Goal: Entertainment & Leisure: Consume media (video, audio)

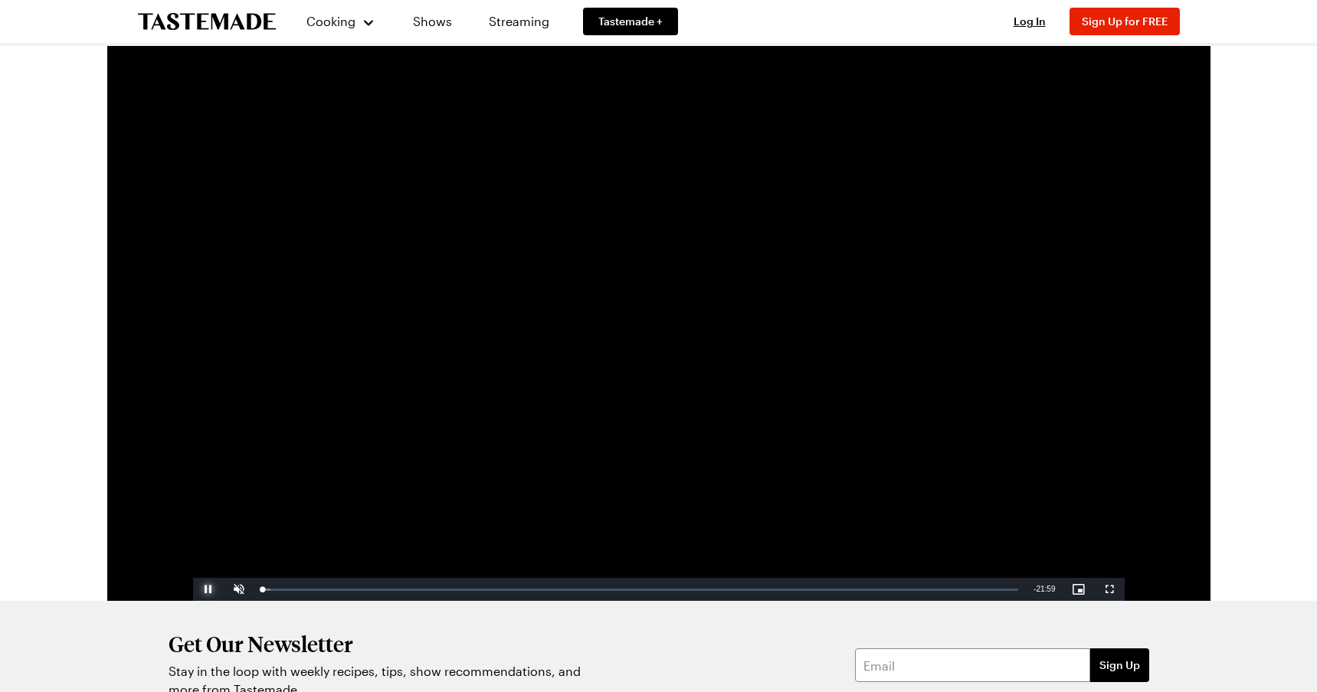
click at [212, 589] on span "Video Player" at bounding box center [208, 589] width 31 height 0
drag, startPoint x: 265, startPoint y: 592, endPoint x: 277, endPoint y: 592, distance: 12.3
click at [277, 592] on div "Loaded : 1.85% 00:26 00:06" at bounding box center [640, 589] width 772 height 23
drag, startPoint x: 262, startPoint y: 589, endPoint x: 286, endPoint y: 591, distance: 23.9
click at [286, 591] on div "Loaded : 3.84% 00:42 00:42" at bounding box center [640, 590] width 757 height 4
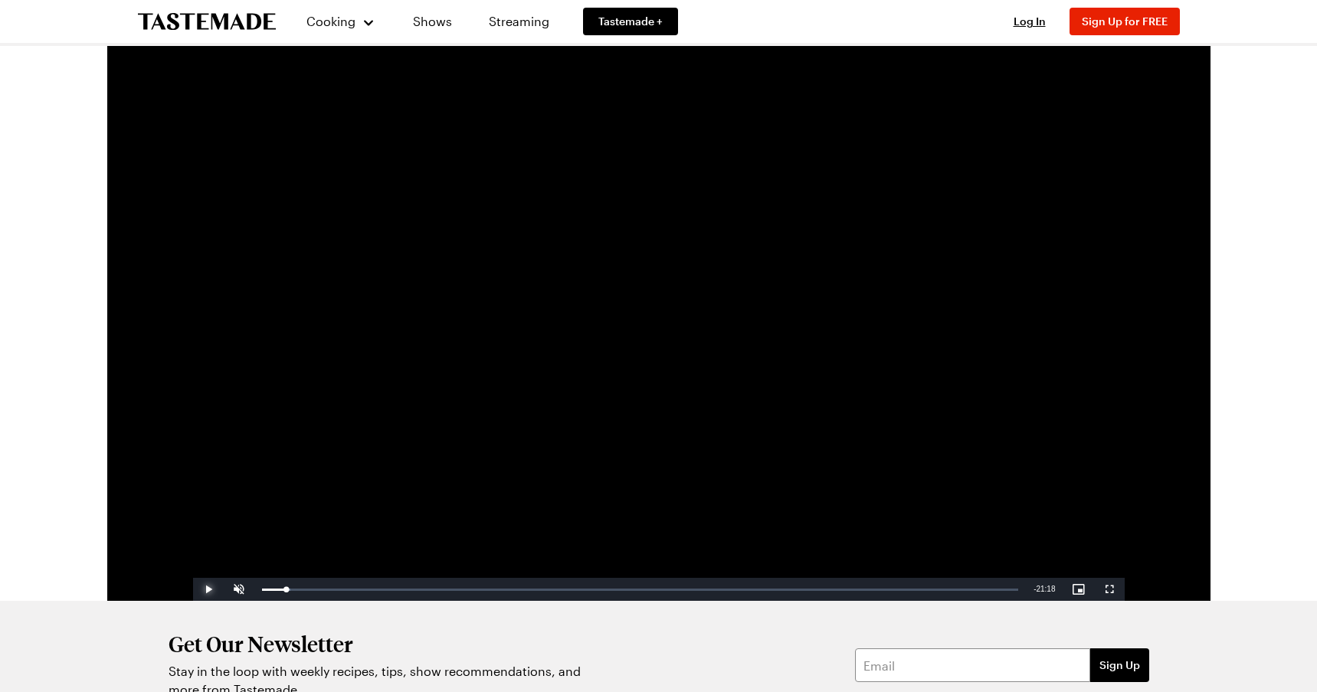
click at [208, 589] on span "Video Player" at bounding box center [208, 589] width 31 height 0
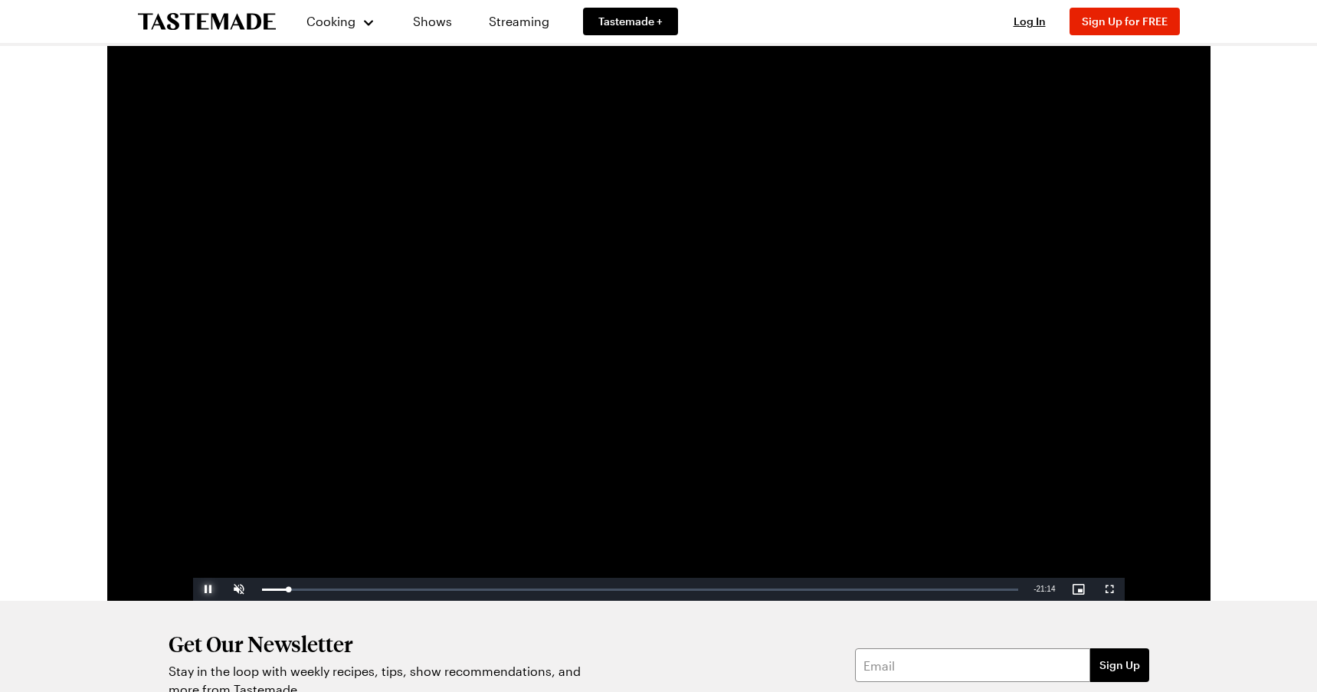
click at [208, 589] on span "Video Player" at bounding box center [208, 589] width 31 height 0
click at [287, 588] on div "00:45" at bounding box center [275, 590] width 26 height 4
click at [285, 588] on div "00:41" at bounding box center [274, 590] width 25 height 4
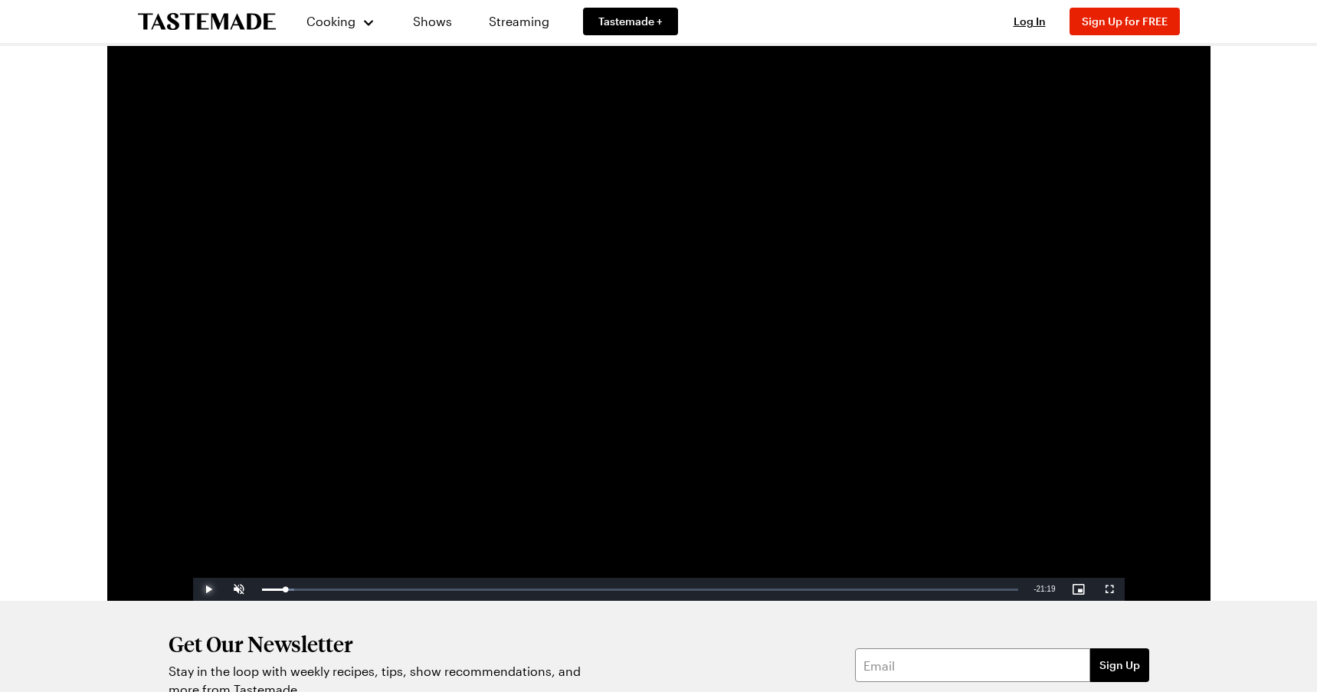
click at [212, 589] on span "Video Player" at bounding box center [208, 589] width 31 height 0
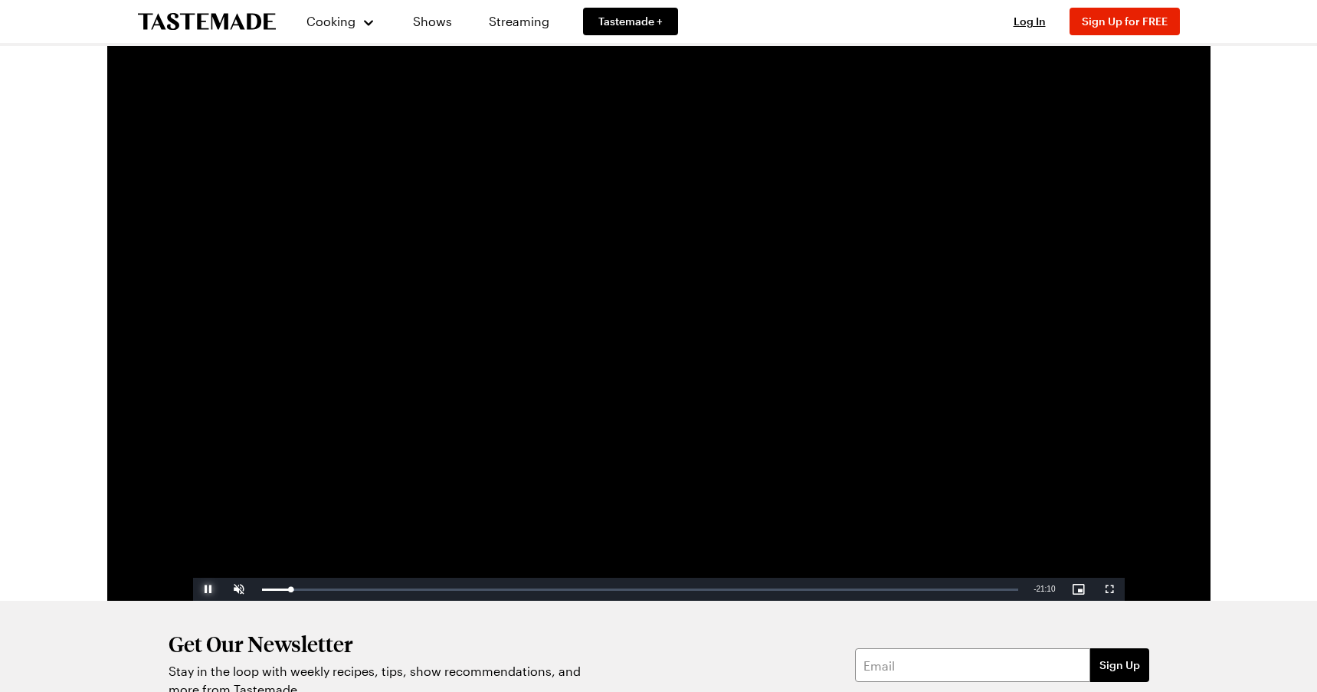
click at [212, 589] on span "Video Player" at bounding box center [208, 589] width 31 height 0
drag, startPoint x: 324, startPoint y: 589, endPoint x: 291, endPoint y: 592, distance: 33.1
click at [292, 592] on div "Loaded : 7.58% 01:02 01:09" at bounding box center [640, 590] width 757 height 4
drag, startPoint x: 291, startPoint y: 592, endPoint x: 284, endPoint y: 591, distance: 7.7
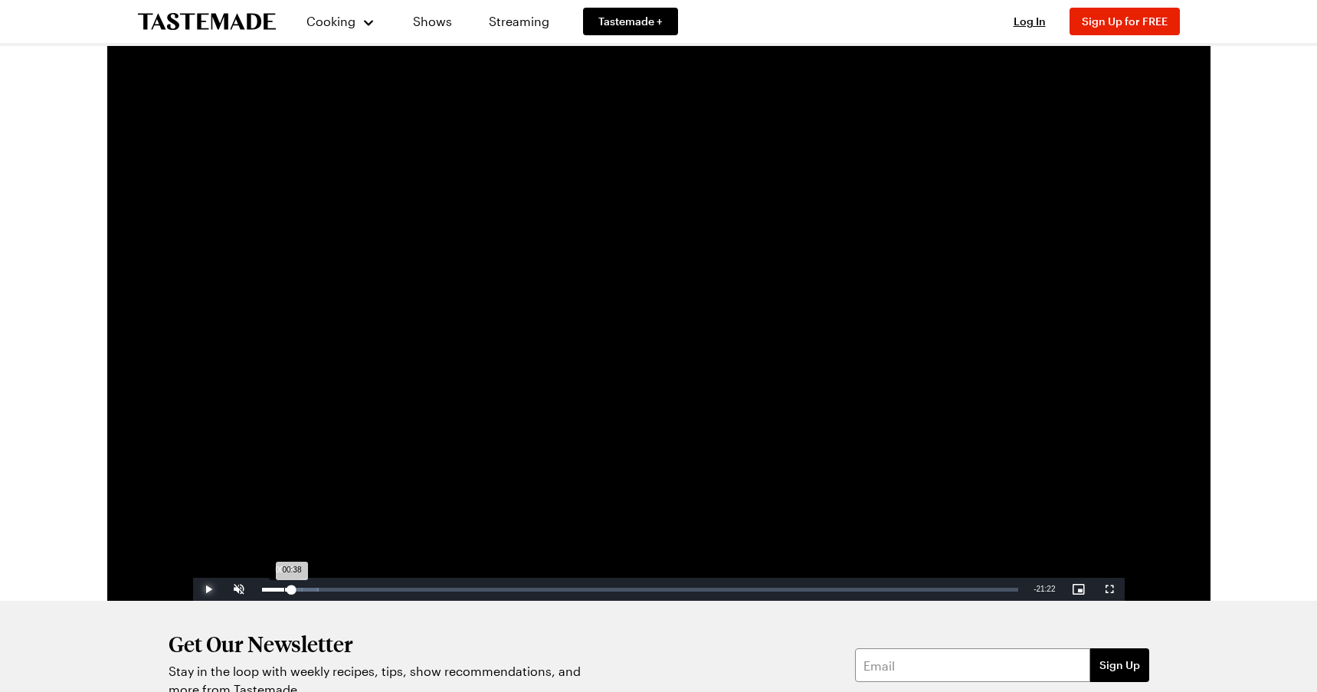
click at [284, 591] on div "Loaded : 7.58% 00:38 00:38" at bounding box center [640, 589] width 772 height 23
click at [243, 589] on span "Video Player" at bounding box center [239, 589] width 31 height 0
click at [209, 589] on span "Video Player" at bounding box center [208, 589] width 31 height 0
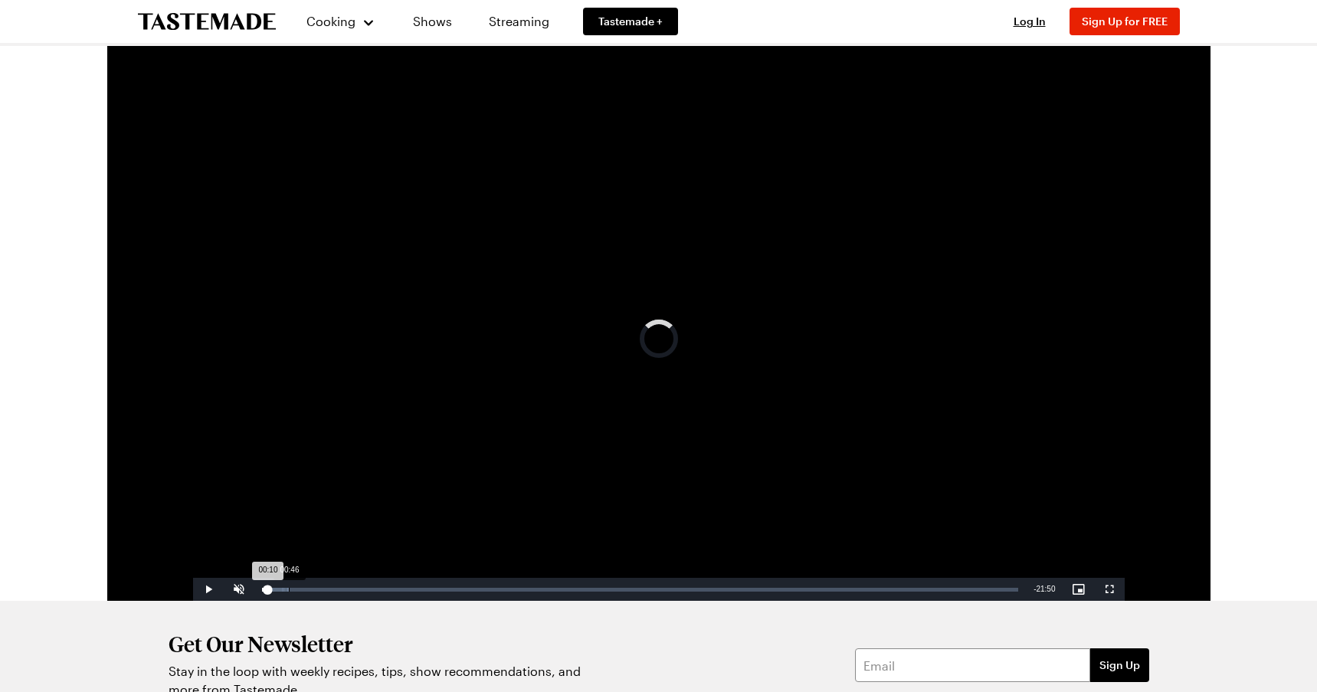
drag, startPoint x: 267, startPoint y: 585, endPoint x: 288, endPoint y: 590, distance: 21.2
click at [288, 590] on div "Loaded : 3.57% 00:46 00:10" at bounding box center [640, 590] width 757 height 4
drag, startPoint x: 288, startPoint y: 590, endPoint x: 296, endPoint y: 592, distance: 7.8
click at [296, 592] on div "Loaded : 4.71% 01:00 00:46" at bounding box center [640, 589] width 772 height 23
drag, startPoint x: 296, startPoint y: 592, endPoint x: 287, endPoint y: 592, distance: 8.4
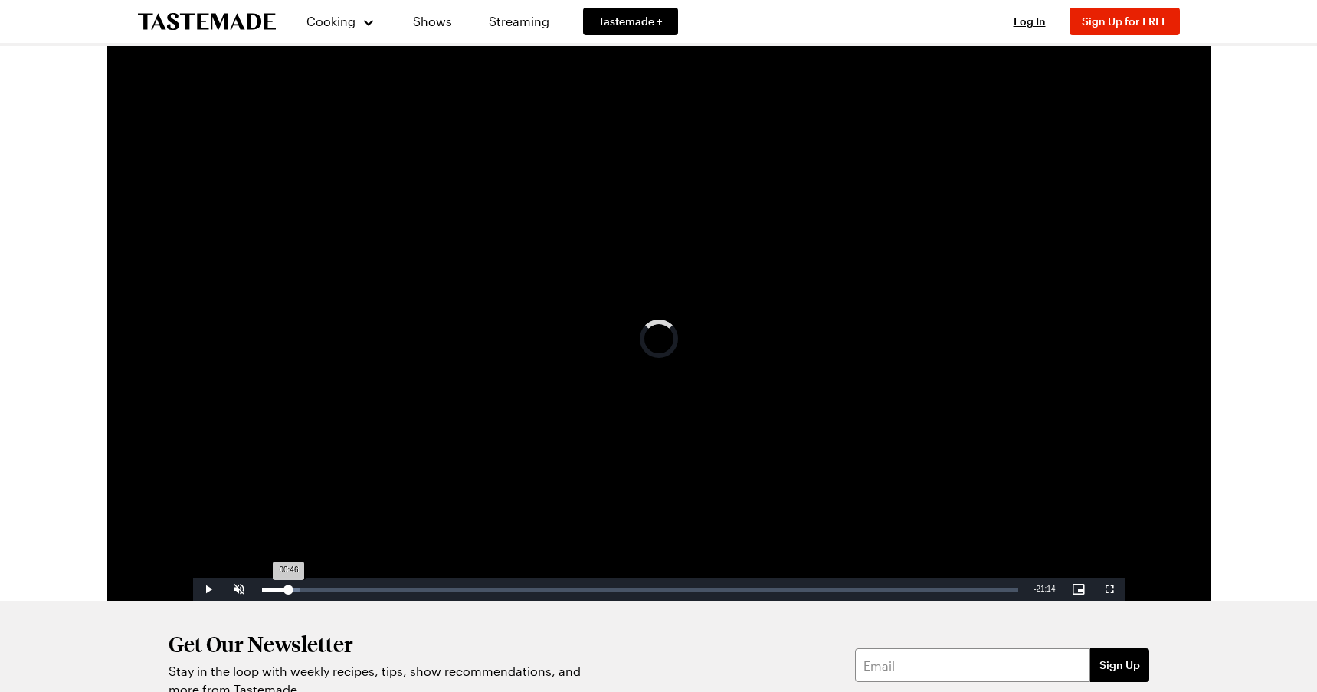
click at [287, 592] on div "00:46" at bounding box center [275, 590] width 27 height 4
click at [207, 589] on span "Video Player" at bounding box center [208, 589] width 31 height 0
click at [292, 592] on div "Play Mute 100% Current Time 0:00 / Duration 22:00 Loaded : 4.98% 00:00 00:00 St…" at bounding box center [659, 589] width 932 height 23
drag, startPoint x: 284, startPoint y: 589, endPoint x: 256, endPoint y: 589, distance: 28.4
click at [257, 589] on div "Volume Level" at bounding box center [262, 590] width 11 height 2
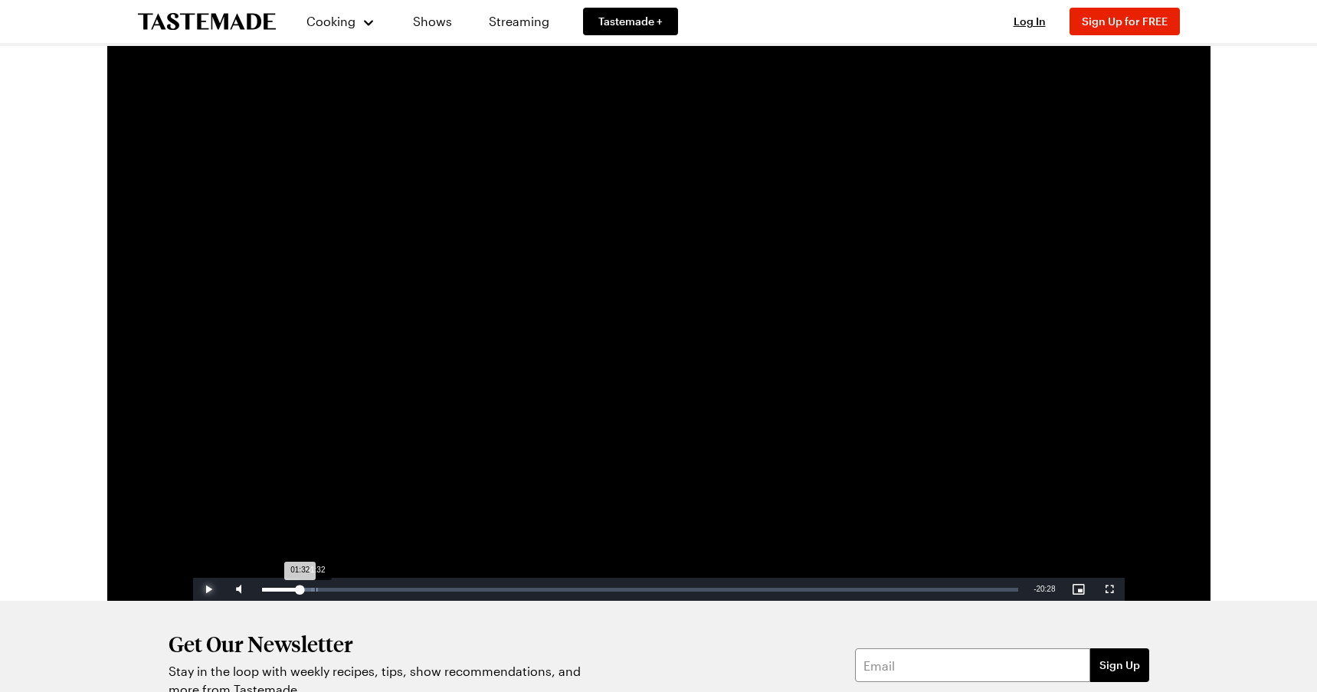
click at [313, 588] on div "Loaded : 7.42% 01:32 01:32" at bounding box center [640, 589] width 772 height 23
drag, startPoint x: 313, startPoint y: 588, endPoint x: 302, endPoint y: 589, distance: 11.5
click at [302, 589] on div "Loaded : 7.42% 01:10 01:10" at bounding box center [640, 590] width 757 height 4
click at [295, 589] on div "Loaded : 7.42% 01:04 01:10" at bounding box center [640, 590] width 757 height 4
drag, startPoint x: 295, startPoint y: 589, endPoint x: 287, endPoint y: 591, distance: 8.7
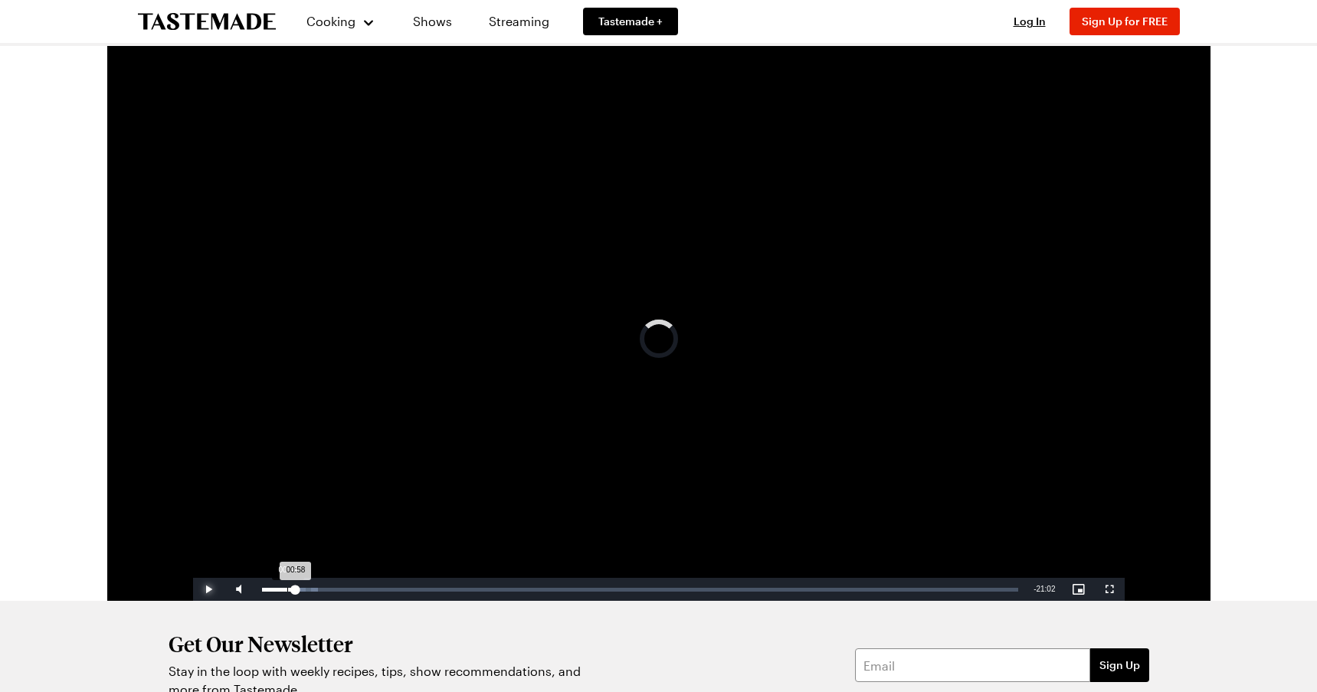
click at [287, 591] on div "Loaded : 7.42% 00:44 00:58" at bounding box center [640, 590] width 757 height 4
click at [284, 591] on div "00:40" at bounding box center [273, 590] width 23 height 4
drag, startPoint x: 284, startPoint y: 591, endPoint x: 271, endPoint y: 591, distance: 13.8
click at [271, 591] on div "00:16" at bounding box center [266, 590] width 9 height 4
click at [215, 589] on span "Video Player" at bounding box center [208, 589] width 31 height 0
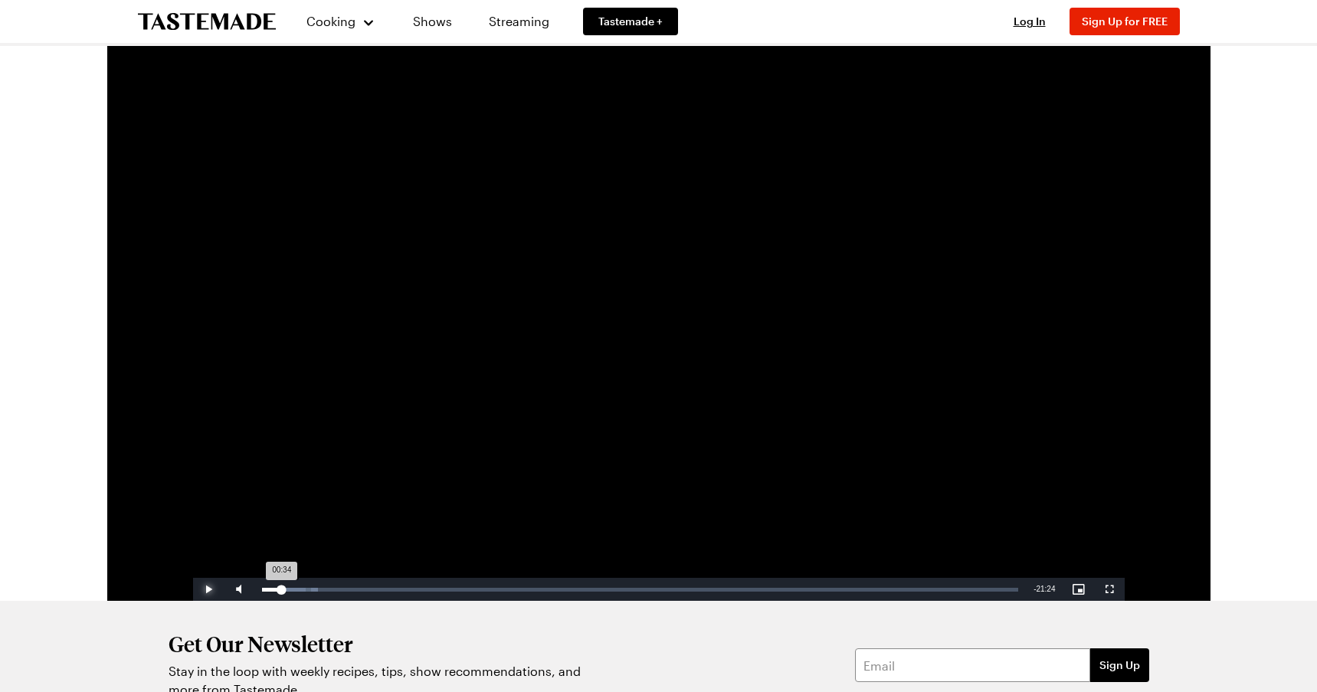
click at [282, 588] on div "00:34" at bounding box center [272, 590] width 20 height 4
click at [284, 589] on div "00:40" at bounding box center [273, 590] width 23 height 4
click at [290, 589] on div "00:48" at bounding box center [276, 590] width 28 height 4
click at [209, 589] on span "Video Player" at bounding box center [208, 589] width 31 height 0
click at [207, 589] on span "Video Player" at bounding box center [208, 589] width 31 height 0
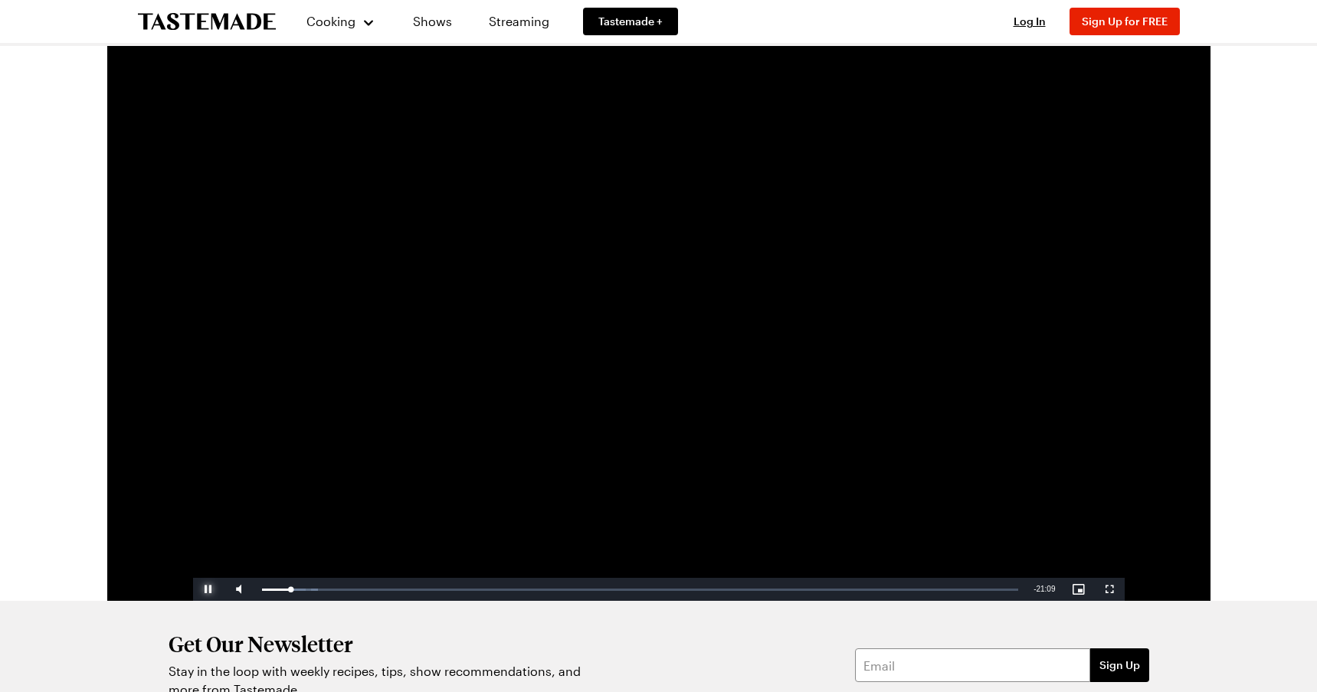
click at [207, 589] on span "Video Player" at bounding box center [208, 589] width 31 height 0
click at [290, 589] on div "00:52" at bounding box center [277, 590] width 30 height 4
click at [205, 589] on span "Video Player" at bounding box center [208, 589] width 31 height 0
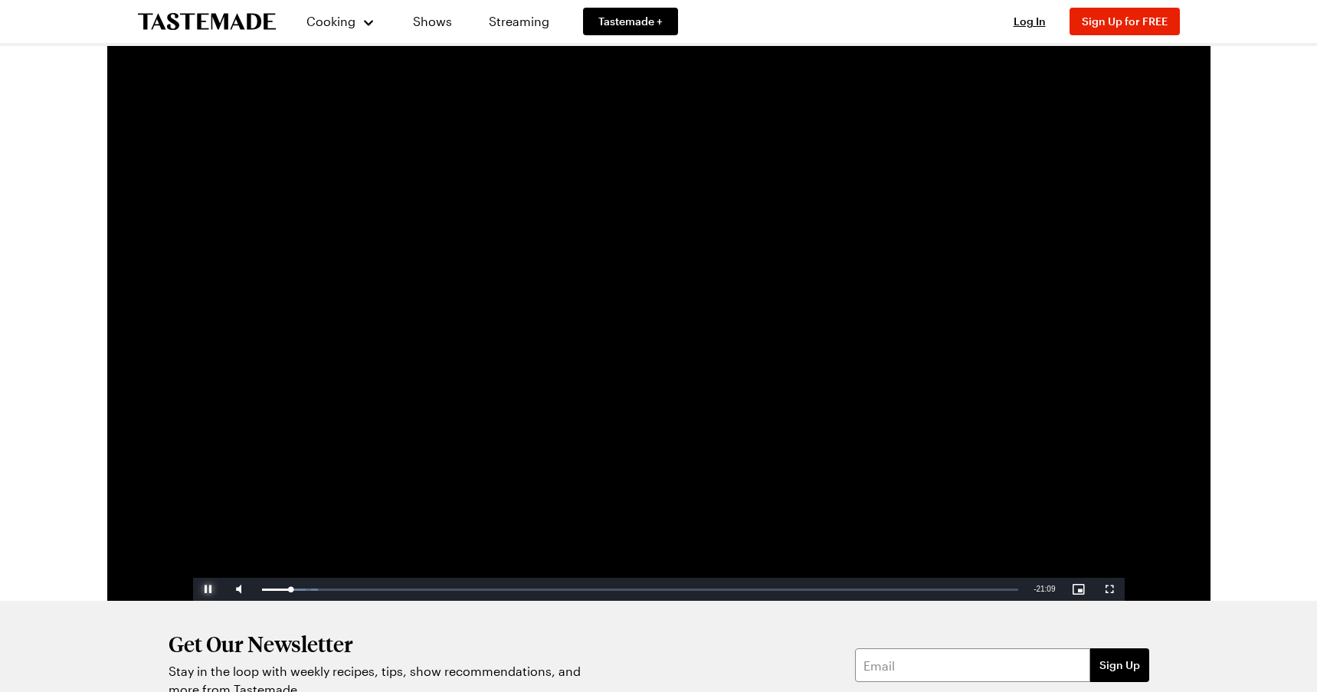
click at [205, 589] on span "Video Player" at bounding box center [208, 589] width 31 height 0
click at [289, 589] on div "00:48" at bounding box center [276, 590] width 28 height 4
click at [204, 589] on span "Video Player" at bounding box center [208, 589] width 31 height 0
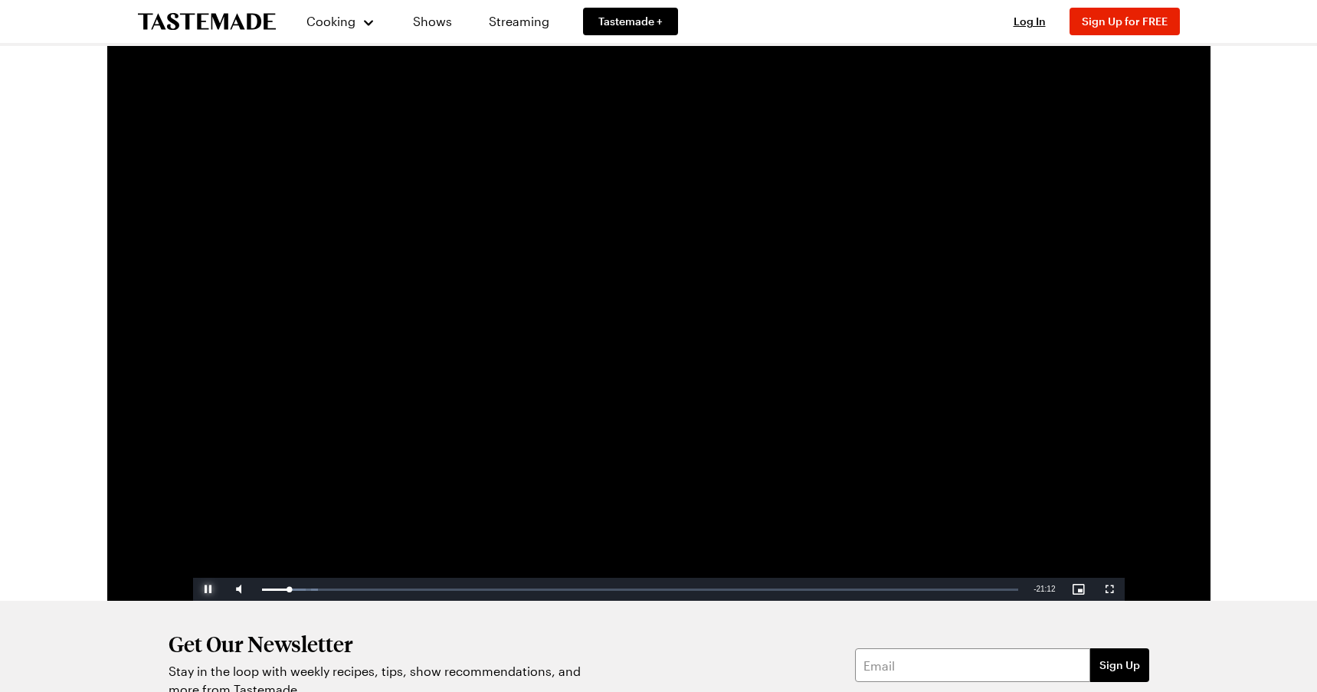
click at [204, 589] on span "Video Player" at bounding box center [208, 589] width 31 height 0
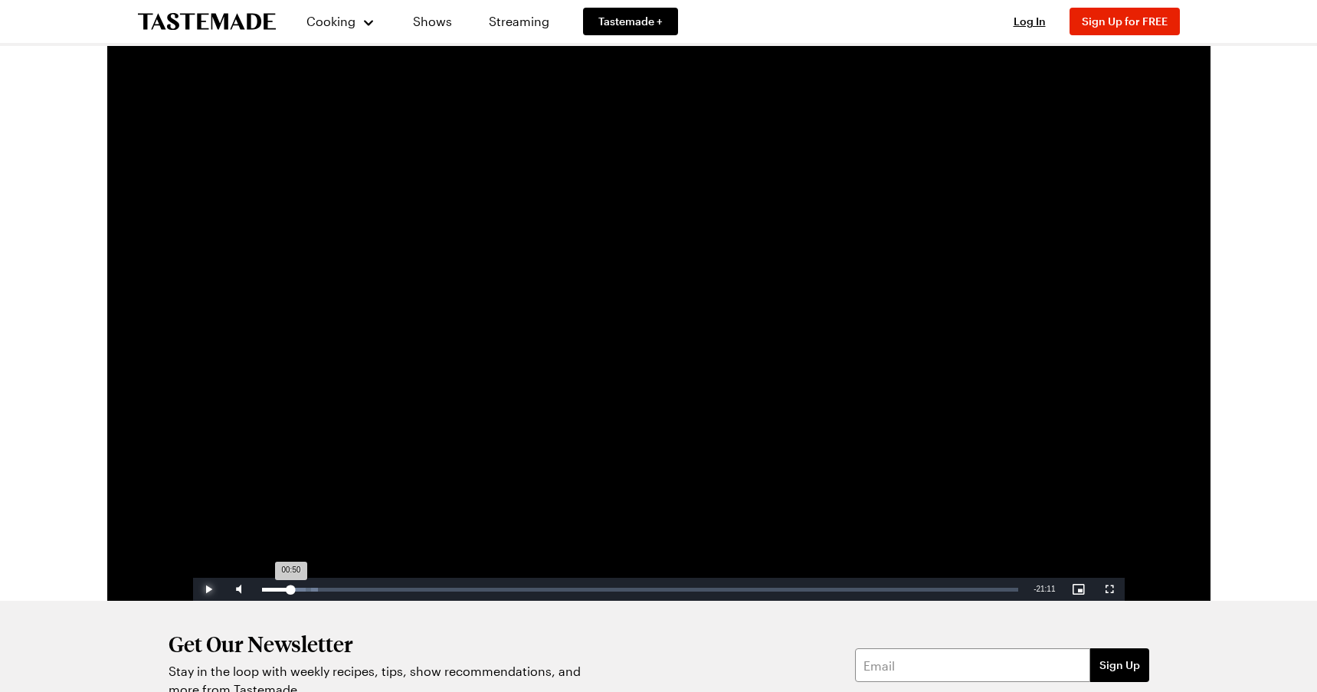
click at [290, 589] on div "00:50" at bounding box center [276, 590] width 29 height 4
click at [208, 589] on span "Video Player" at bounding box center [208, 589] width 31 height 0
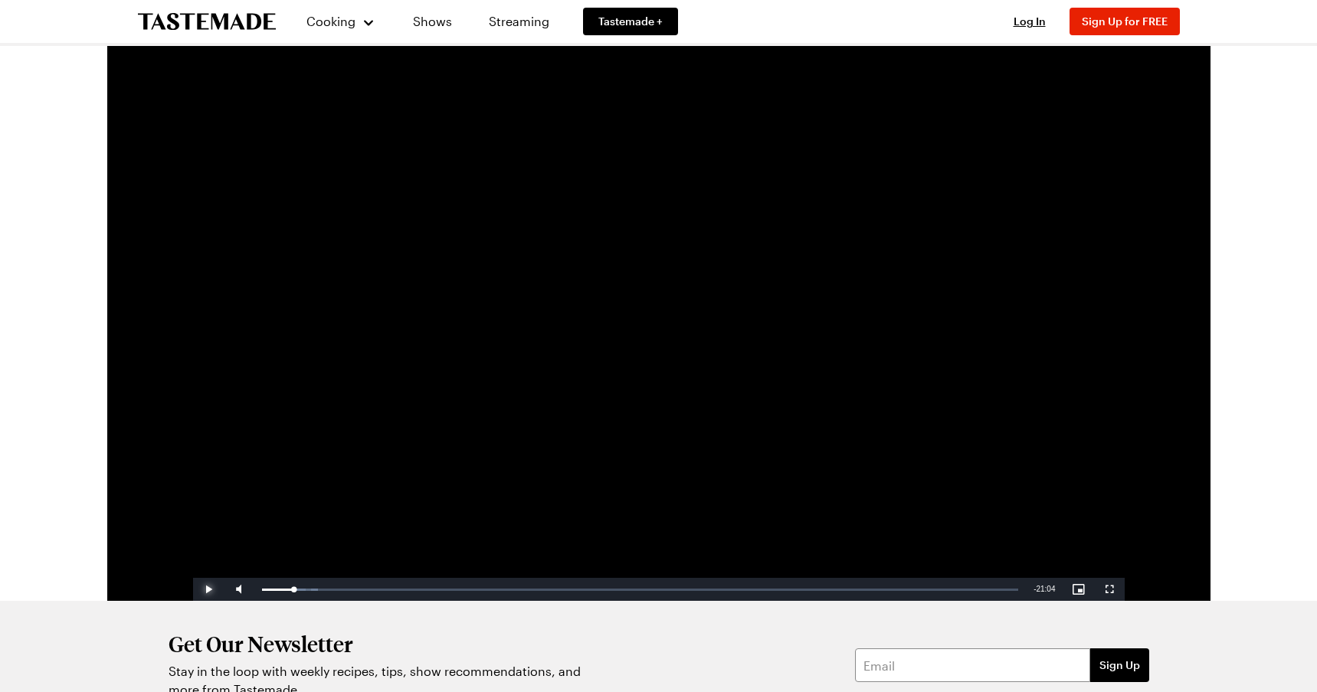
click at [208, 589] on span "Video Player" at bounding box center [208, 589] width 31 height 0
